Goal: Information Seeking & Learning: Understand process/instructions

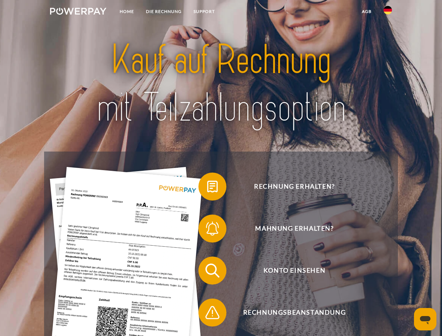
click at [78, 12] on img at bounding box center [78, 11] width 56 height 7
click at [388, 12] on img at bounding box center [388, 10] width 8 height 8
click at [367, 12] on link "agb" at bounding box center [367, 11] width 22 height 13
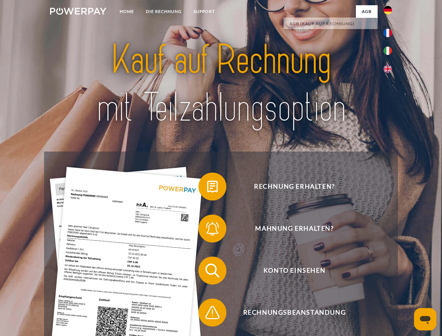
click at [207, 188] on span at bounding box center [202, 186] width 35 height 35
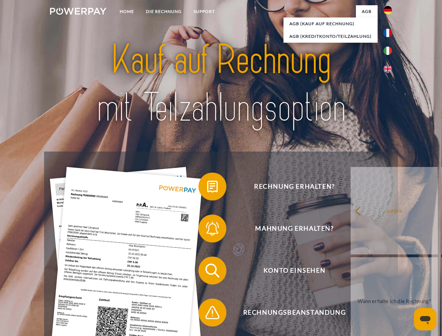
click at [207, 230] on div "Rechnung erhalten? Mahnung erhalten? Konto einsehen" at bounding box center [221, 292] width 354 height 280
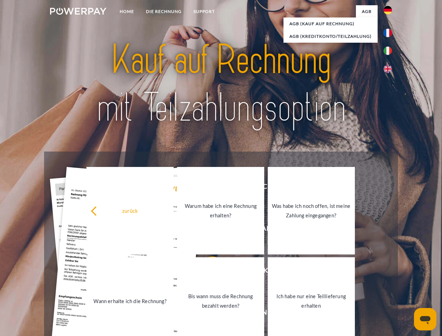
click at [207, 272] on link "Bis wann muss die Rechnung bezahlt werden?" at bounding box center [220, 301] width 87 height 88
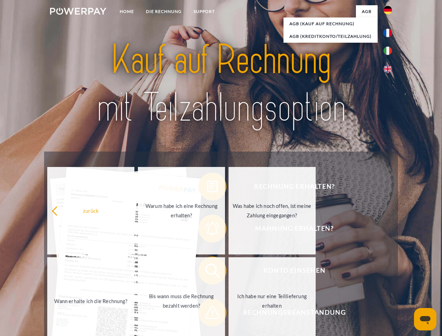
click at [207, 314] on span at bounding box center [202, 312] width 35 height 35
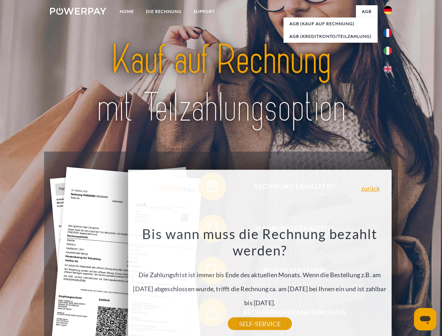
click at [426, 319] on icon "Messaging-Fenster öffnen" at bounding box center [425, 320] width 11 height 8
